Goal: Task Accomplishment & Management: Manage account settings

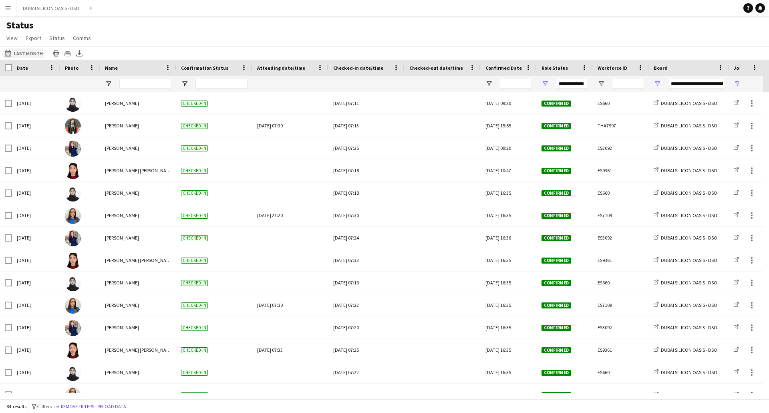
click at [20, 56] on button "[DATE] to [DATE] Last Month" at bounding box center [23, 53] width 41 height 10
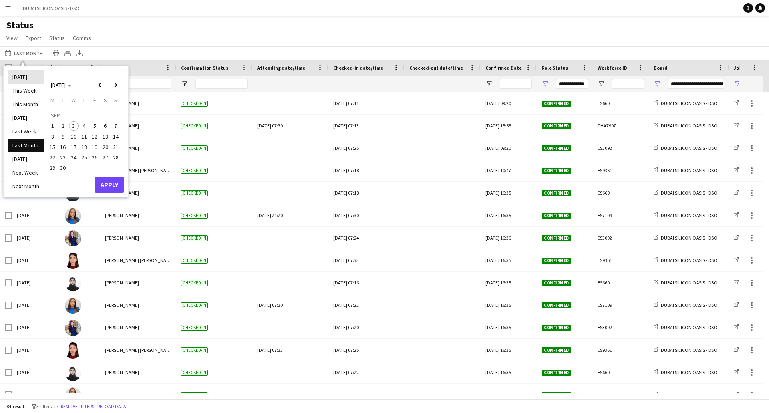
click at [22, 77] on li "[DATE]" at bounding box center [26, 77] width 36 height 14
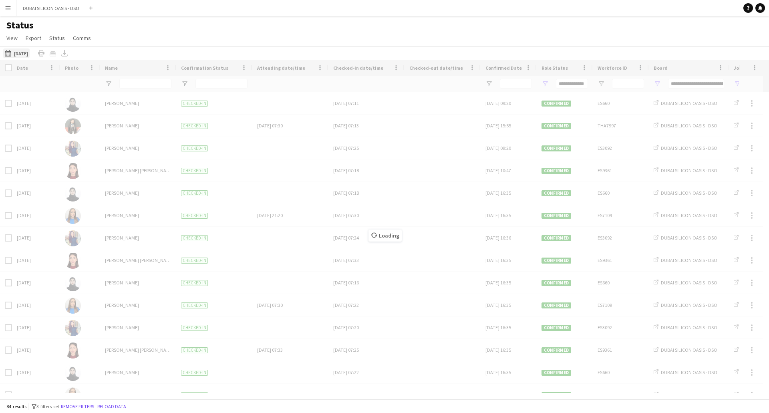
click at [15, 53] on button "[DATE] to [DATE] [DATE]" at bounding box center [16, 53] width 26 height 10
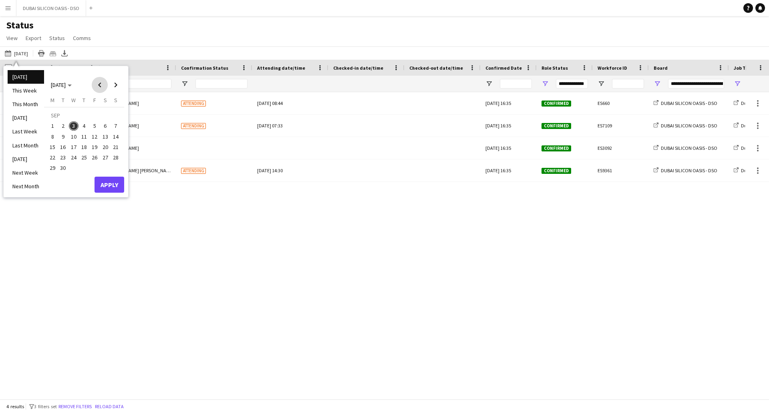
click at [94, 88] on span "Previous month" at bounding box center [100, 85] width 16 height 16
click at [97, 87] on span "Previous month" at bounding box center [100, 85] width 16 height 16
click at [62, 137] on span "8" at bounding box center [63, 137] width 10 height 10
click at [117, 85] on span "Next month" at bounding box center [116, 85] width 16 height 16
click at [85, 131] on span "7" at bounding box center [84, 128] width 10 height 10
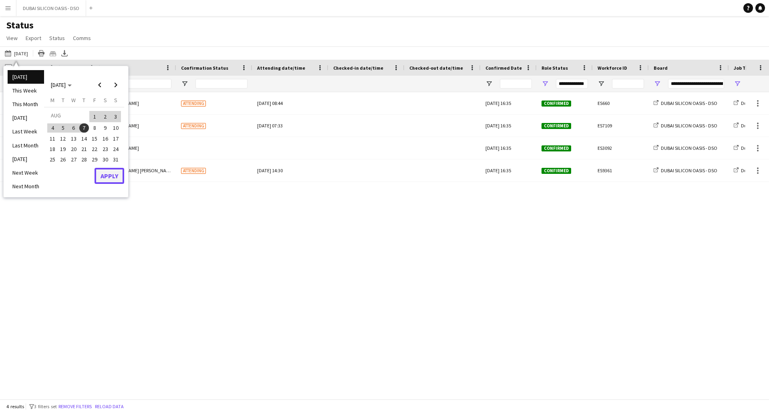
click at [113, 173] on button "Apply" at bounding box center [109, 176] width 30 height 16
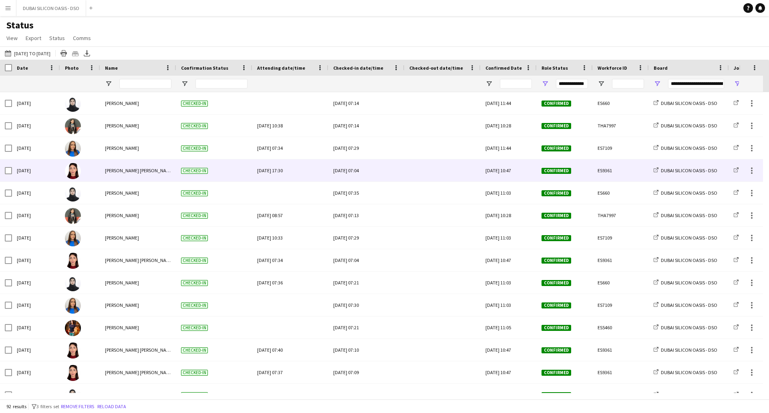
click at [134, 159] on div "[PERSON_NAME] [PERSON_NAME]" at bounding box center [138, 170] width 76 height 22
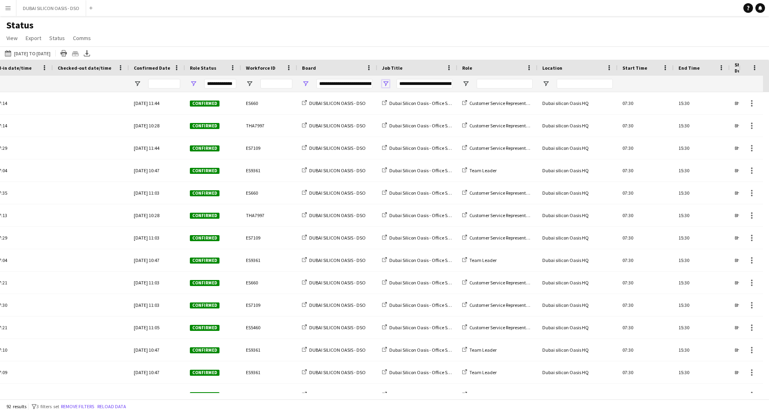
click at [387, 84] on span "Open Filter Menu" at bounding box center [385, 83] width 7 height 7
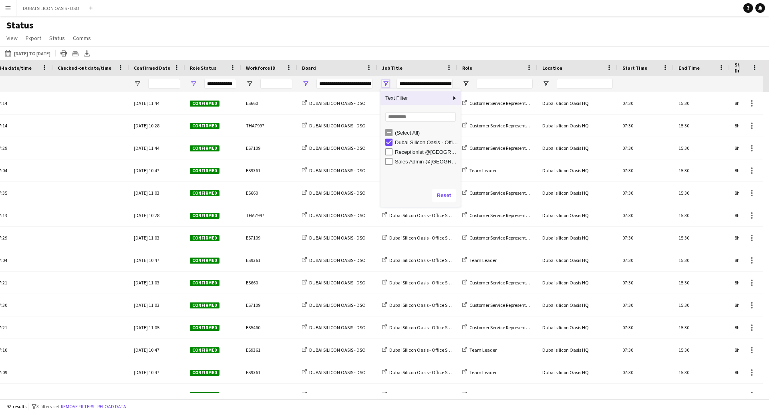
click at [387, 84] on span "Open Filter Menu" at bounding box center [385, 83] width 7 height 7
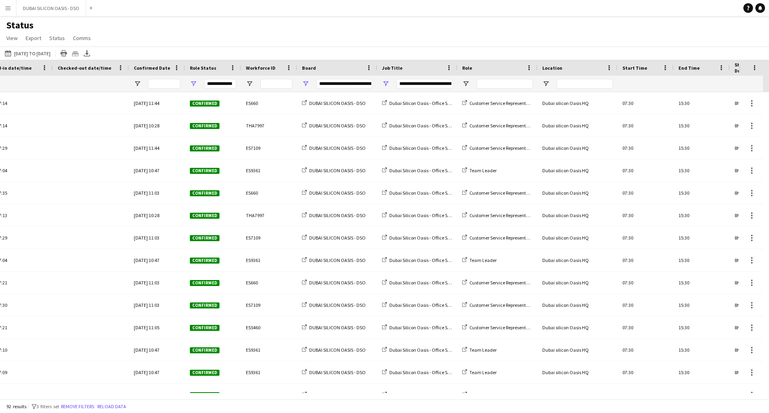
click at [336, 33] on div "Status View Views Default view New view Update view Delete view Edit name Custo…" at bounding box center [384, 32] width 769 height 27
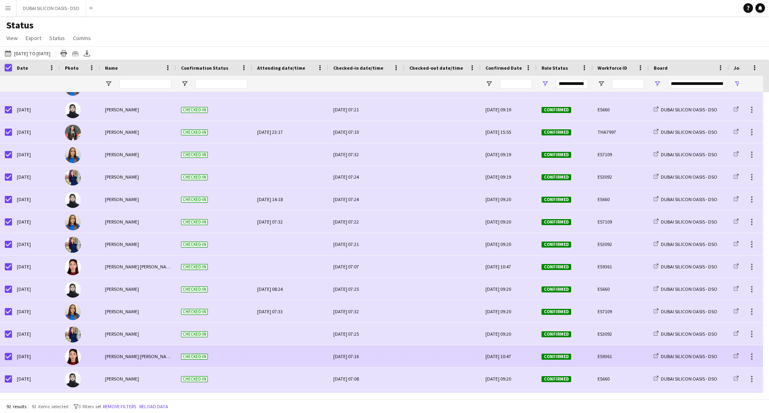
scroll to position [1234, 0]
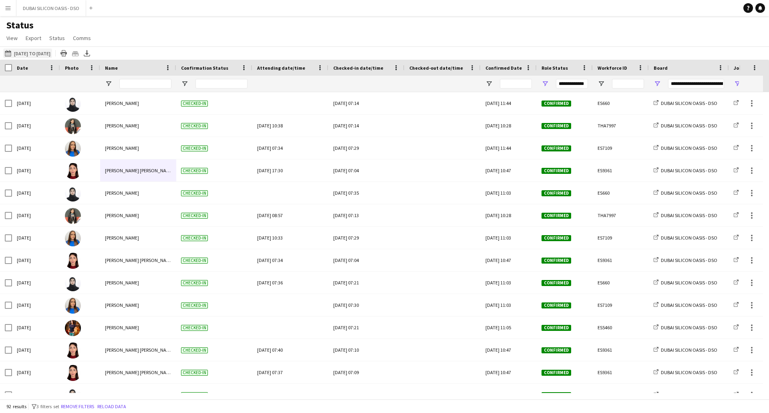
click at [31, 53] on button "[DATE] to [DATE] [DATE] to [DATE]" at bounding box center [27, 53] width 49 height 10
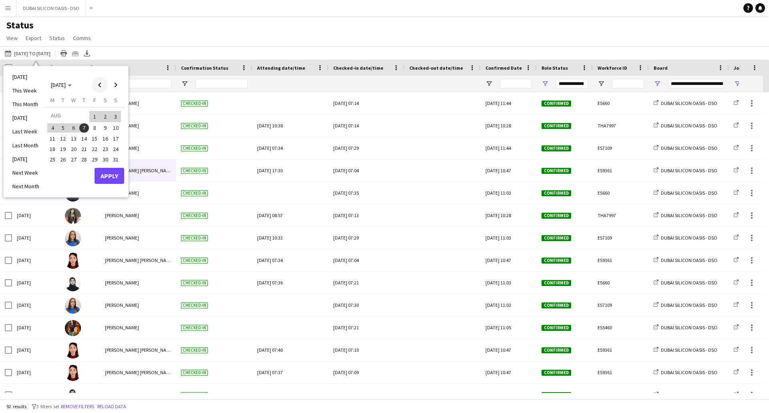
click at [98, 85] on span "Previous month" at bounding box center [100, 85] width 16 height 16
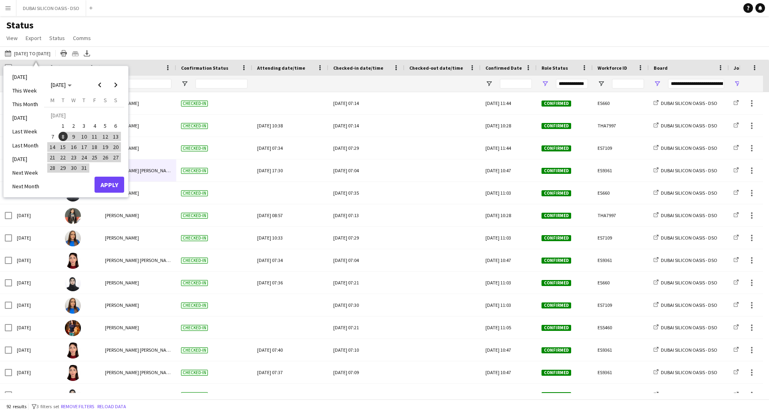
click at [64, 133] on span "8" at bounding box center [63, 137] width 10 height 10
click at [115, 84] on span "Next month" at bounding box center [116, 85] width 16 height 16
click at [85, 129] on span "7" at bounding box center [84, 128] width 10 height 10
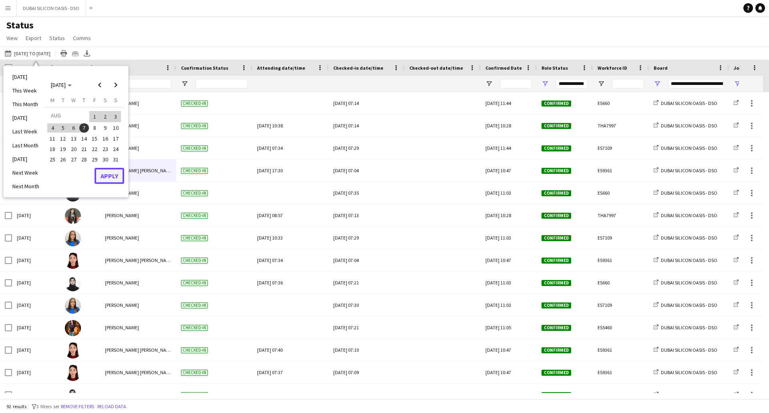
click at [106, 178] on button "Apply" at bounding box center [109, 176] width 30 height 16
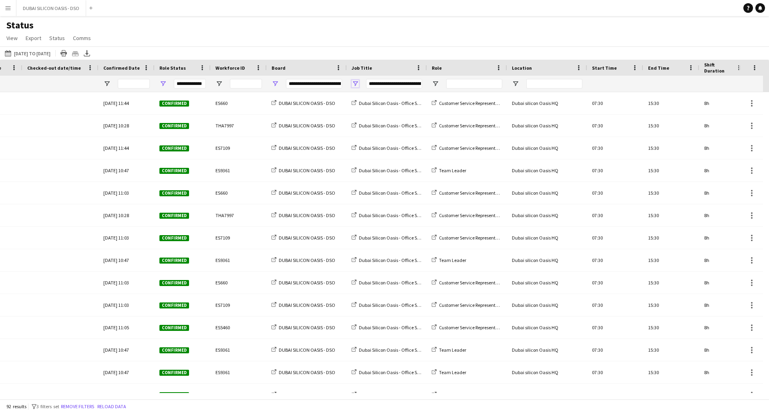
click at [356, 81] on span "Open Filter Menu" at bounding box center [355, 83] width 7 height 7
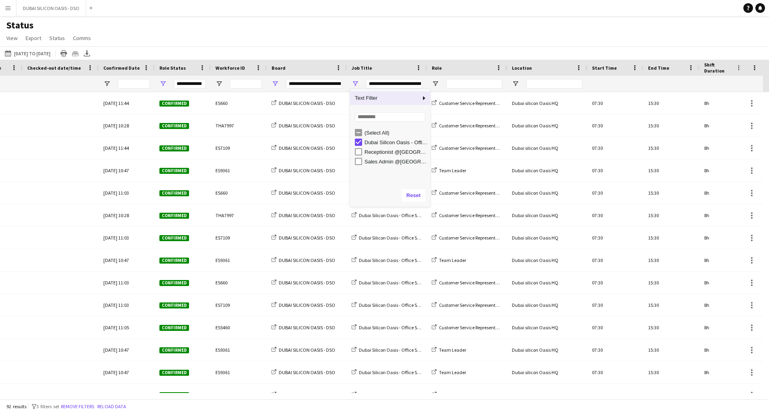
click at [359, 52] on div "[DATE] to [DATE] [DATE] to [DATE] [DATE] This Week This Month [DATE] Last Week …" at bounding box center [384, 52] width 769 height 13
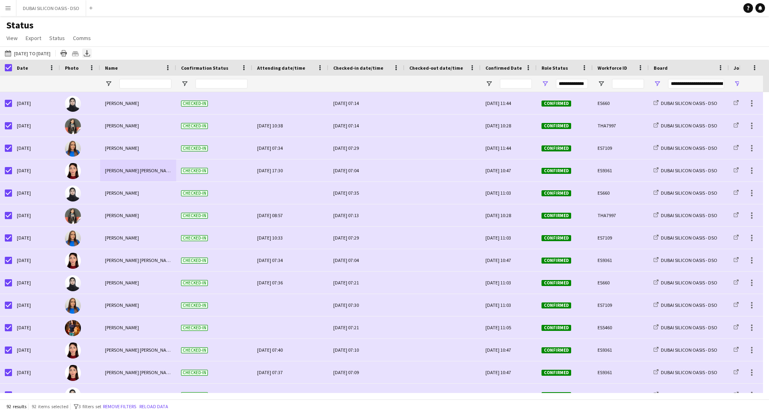
click at [88, 54] on icon at bounding box center [86, 52] width 3 height 5
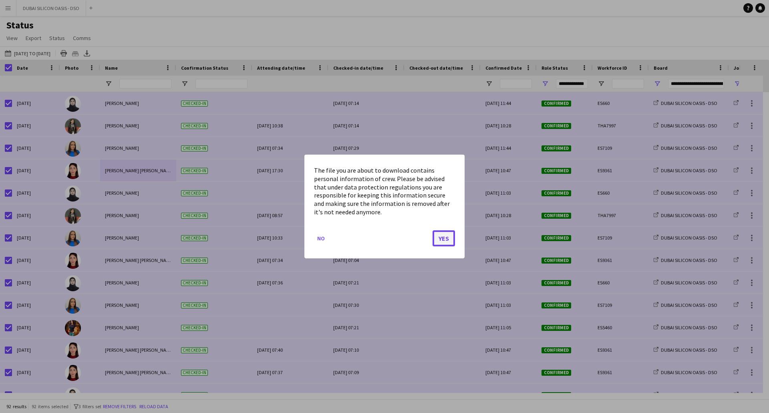
drag, startPoint x: 442, startPoint y: 237, endPoint x: 515, endPoint y: 140, distance: 121.2
click at [442, 237] on button "Yes" at bounding box center [443, 238] width 22 height 16
